Goal: Transaction & Acquisition: Purchase product/service

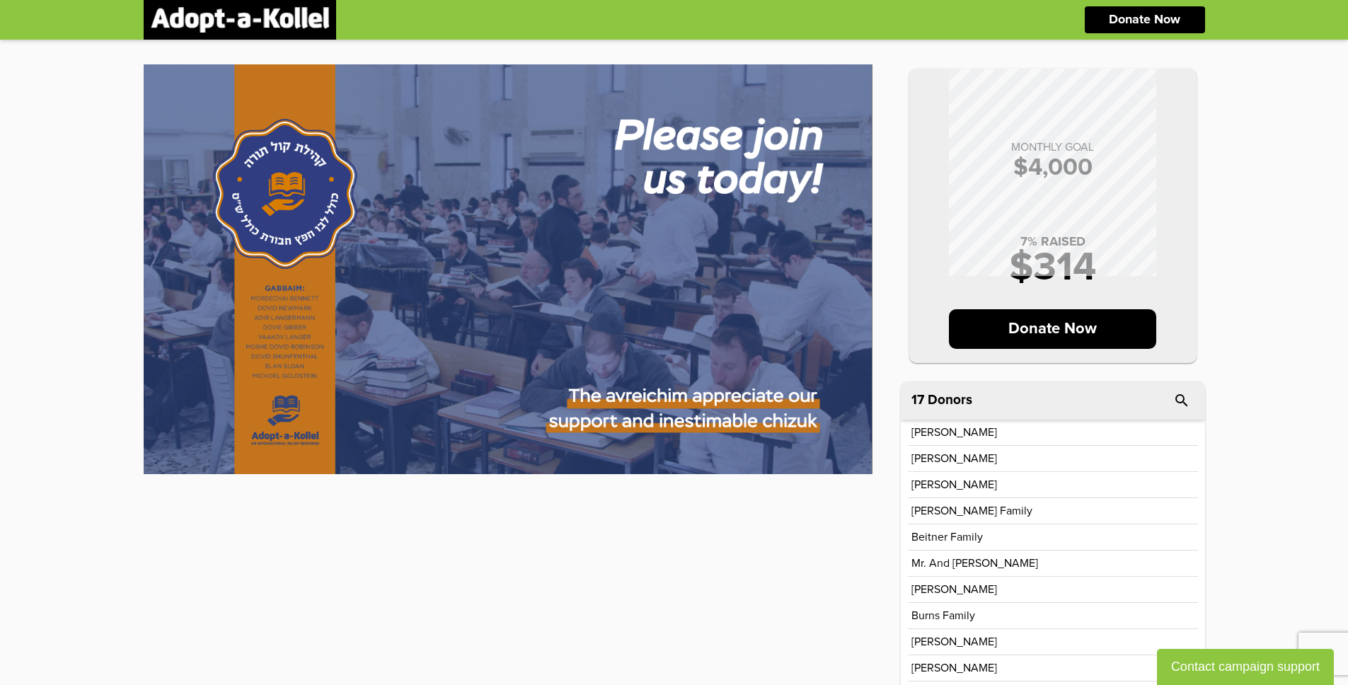
scroll to position [11, 0]
click at [1032, 331] on p "Donate Now" at bounding box center [1052, 329] width 207 height 40
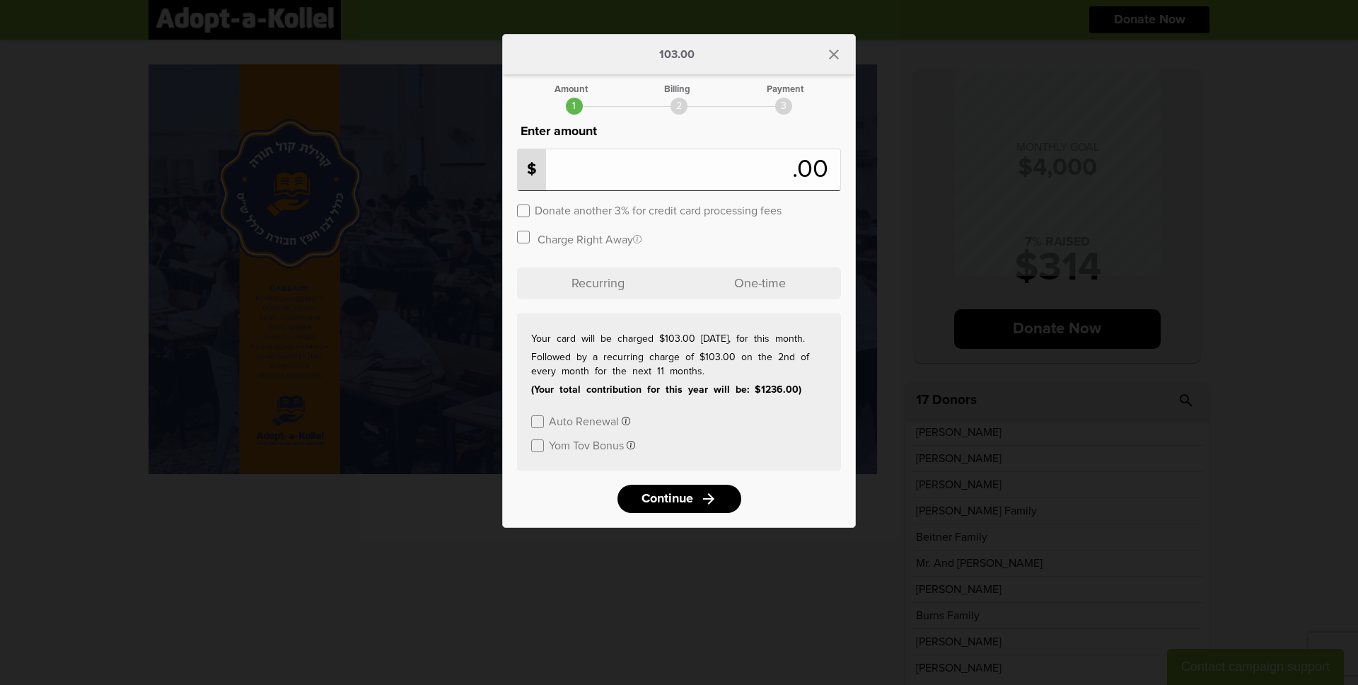
type input "***"
click at [524, 209] on label at bounding box center [523, 210] width 13 height 13
click at [839, 52] on icon "close" at bounding box center [834, 54] width 17 height 17
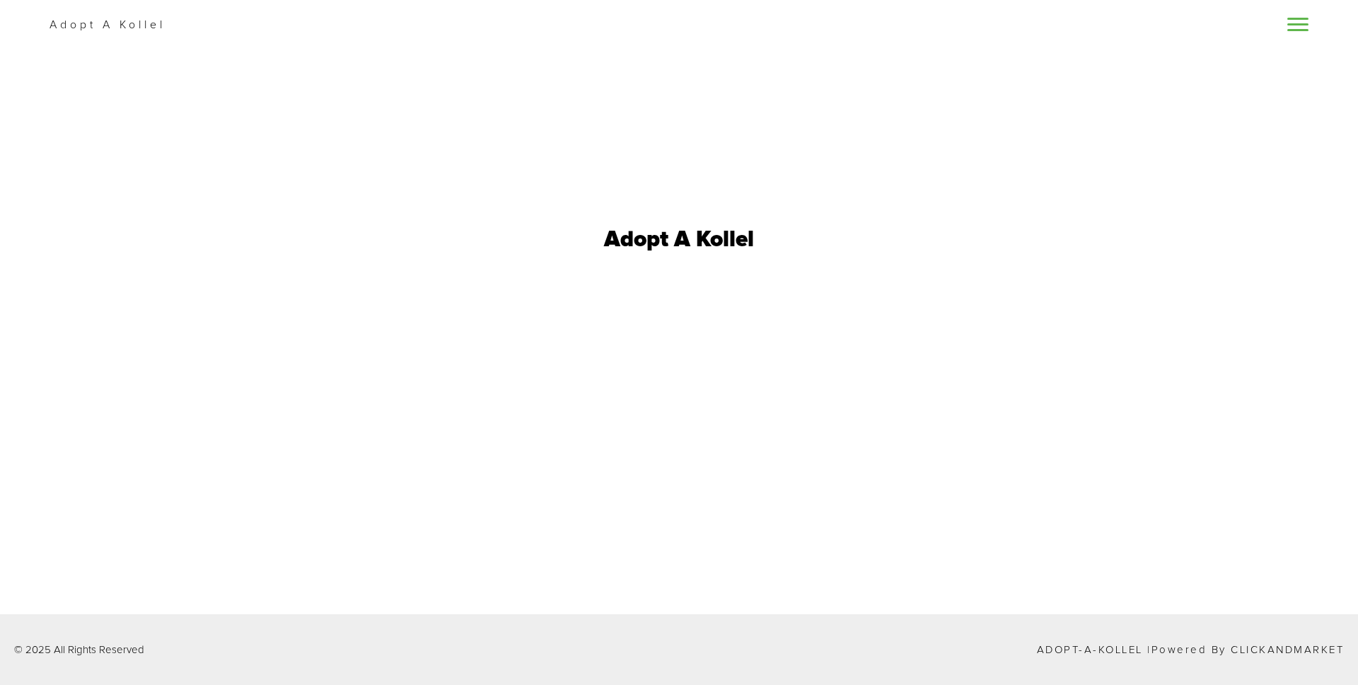
click at [1294, 33] on div at bounding box center [1298, 25] width 21 height 18
click at [1295, 25] on span at bounding box center [1298, 24] width 21 height 2
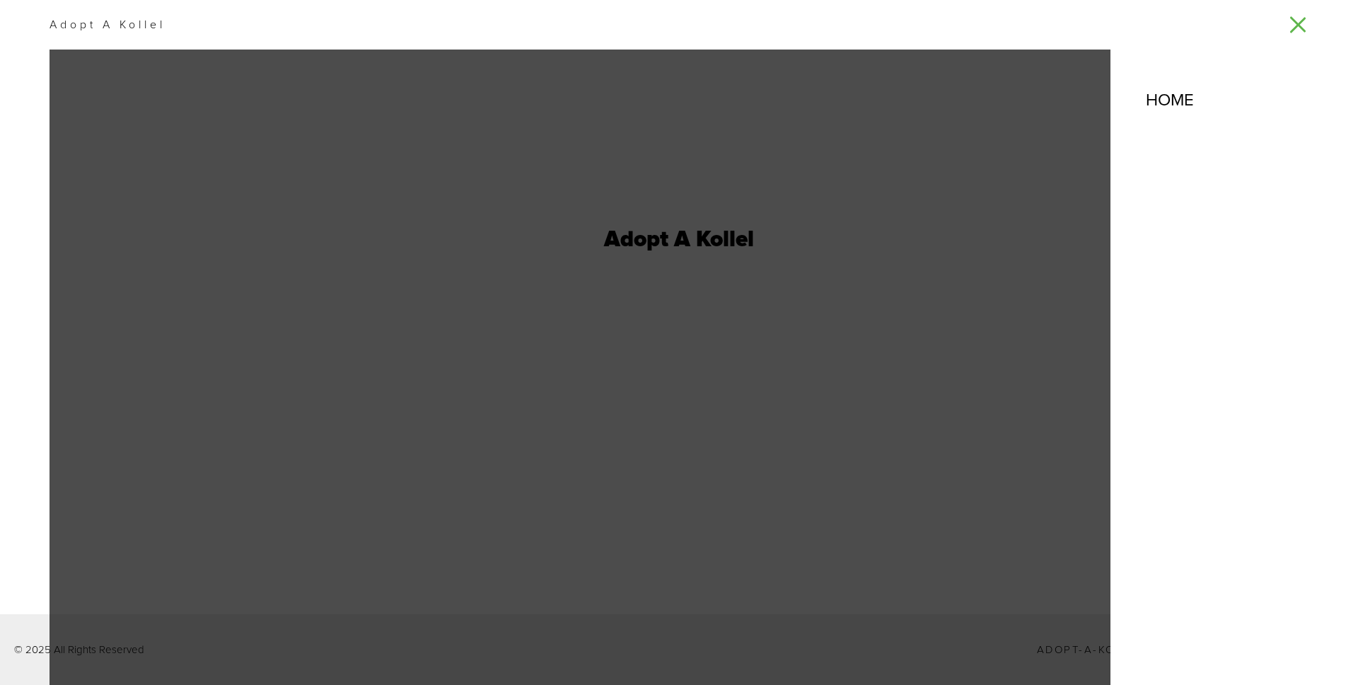
click at [1295, 30] on link at bounding box center [1298, 24] width 21 height 16
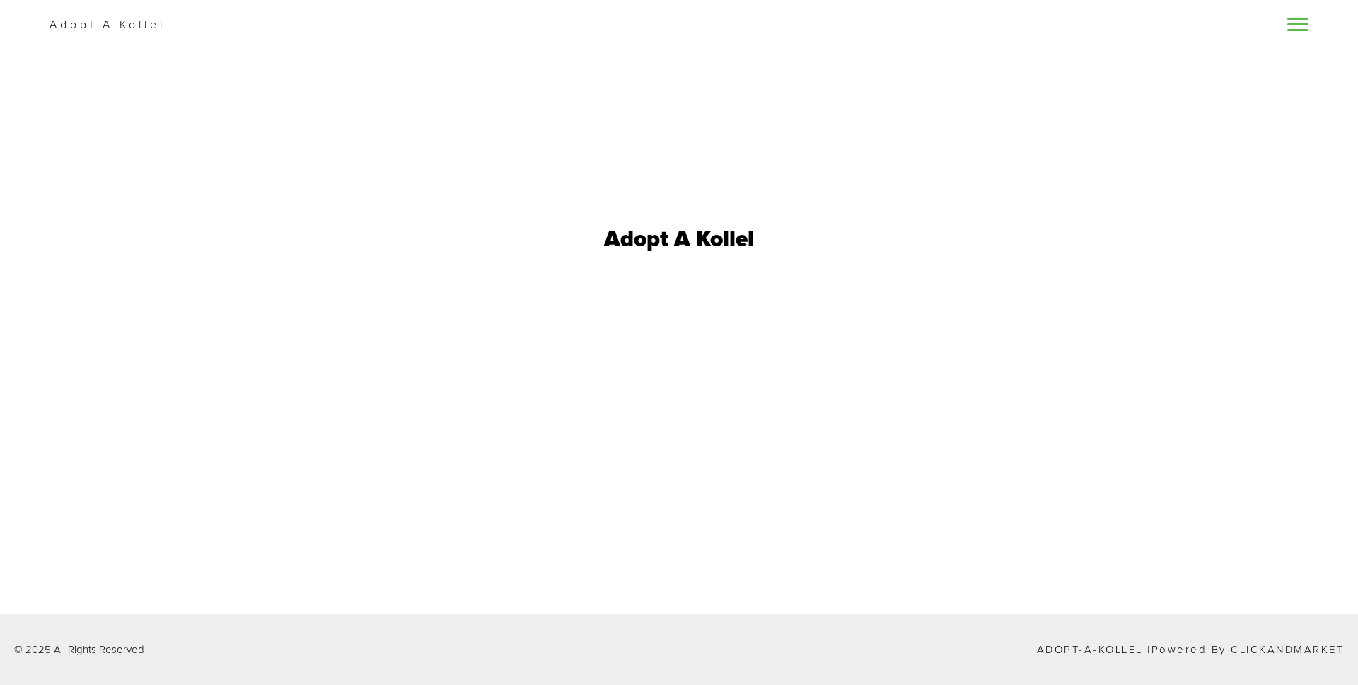
click at [676, 241] on h1 "Adopt A Kollel" at bounding box center [679, 240] width 150 height 23
click at [118, 9] on div "Adopt A Kollel" at bounding box center [679, 25] width 1358 height 50
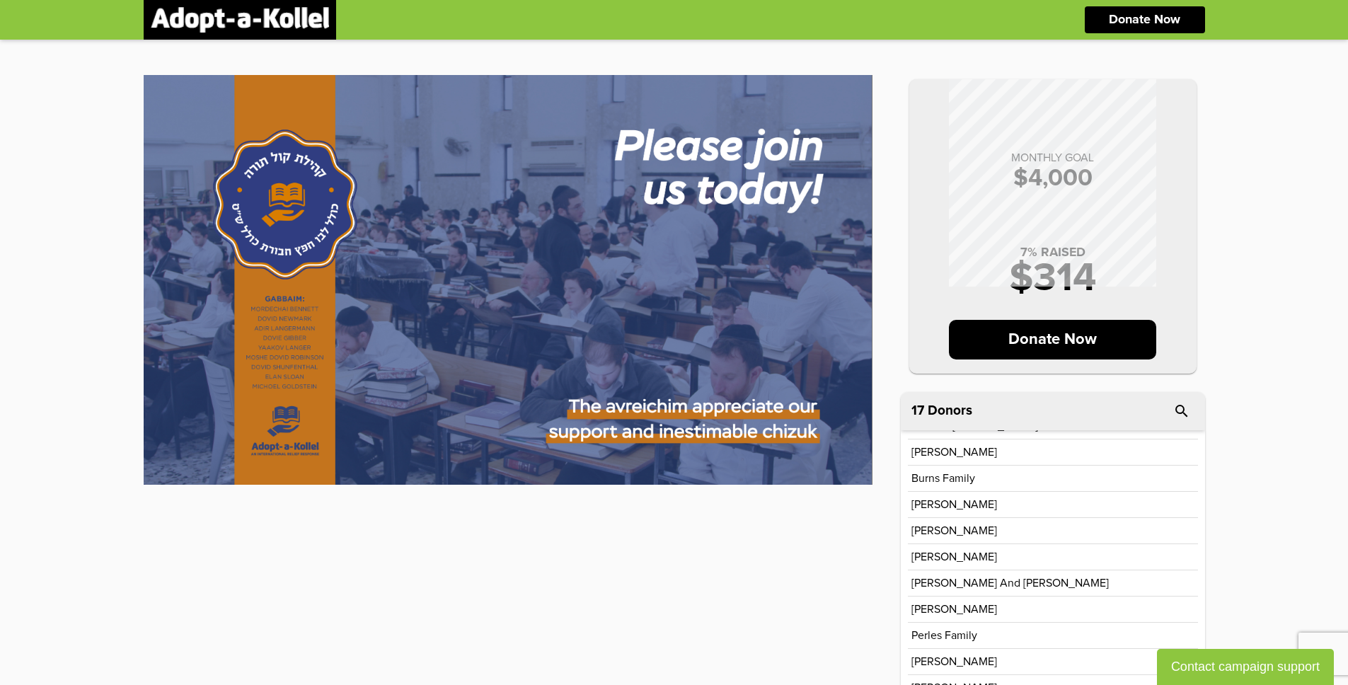
scroll to position [11, 0]
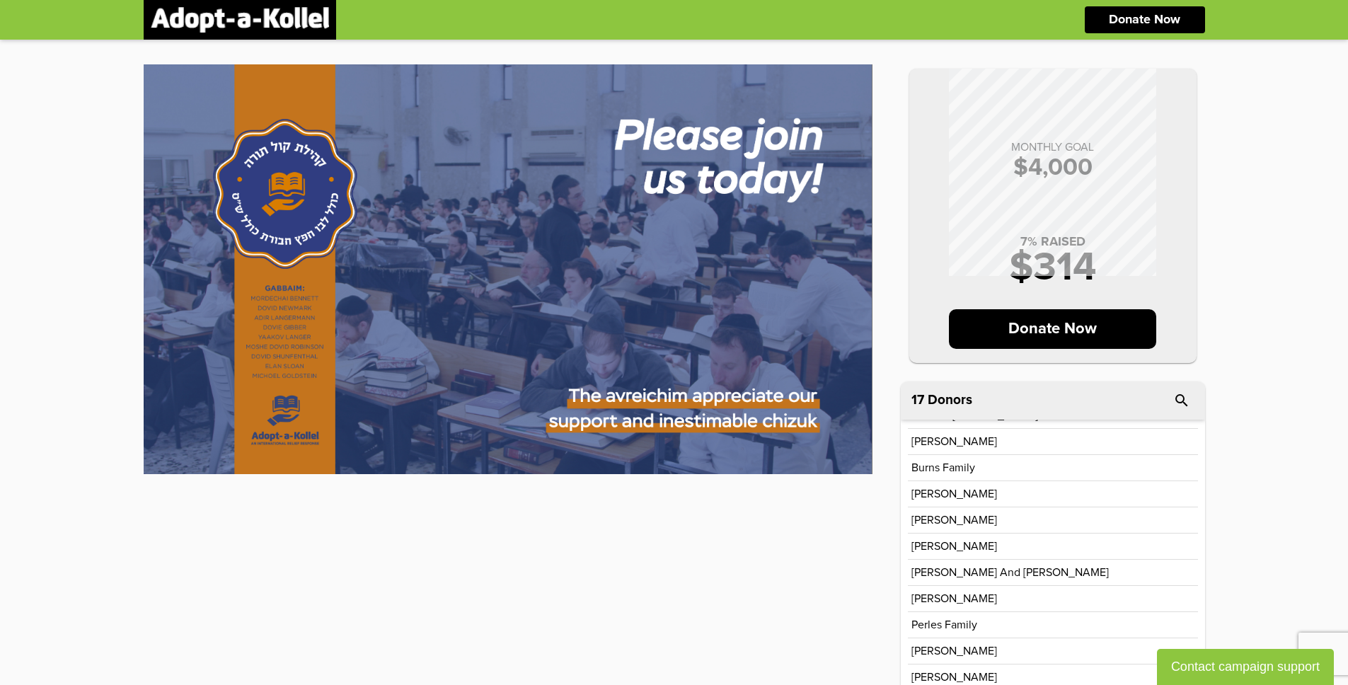
drag, startPoint x: 1183, startPoint y: 496, endPoint x: 1175, endPoint y: 492, distance: 8.5
